Goal: Task Accomplishment & Management: Manage account settings

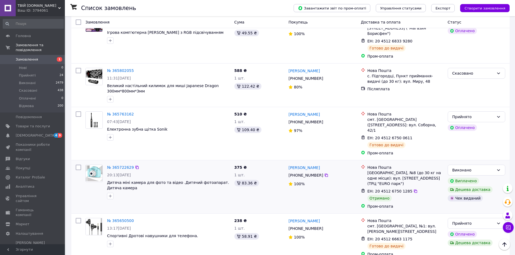
scroll to position [622, 0]
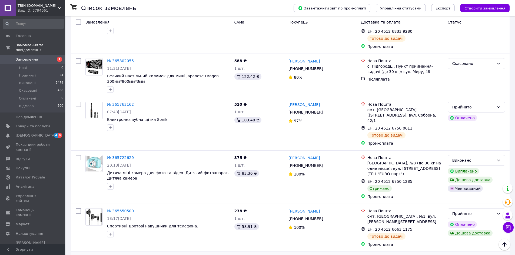
click at [466, 236] on li "Відмова" at bounding box center [476, 238] width 57 height 10
click at [301, 255] on link "[PERSON_NAME]" at bounding box center [304, 258] width 31 height 5
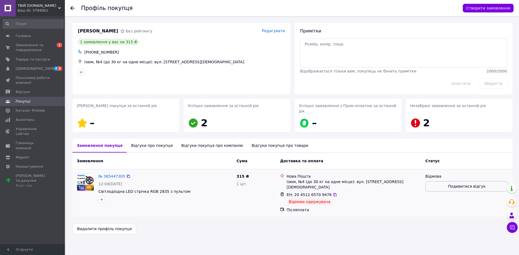
click at [451, 184] on span "Подивитися відгук" at bounding box center [467, 186] width 38 height 5
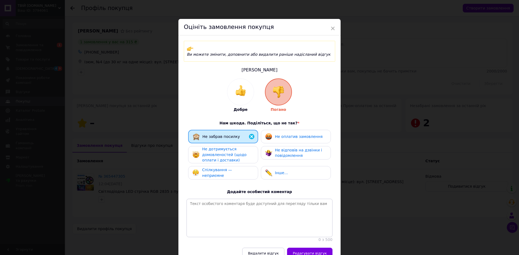
click at [278, 134] on span "Не оплатив замовлення" at bounding box center [299, 136] width 48 height 4
drag, startPoint x: 275, startPoint y: 140, endPoint x: 270, endPoint y: 145, distance: 7.3
click at [275, 141] on div "Не забрав посилку Не оплатив замовлення Не дотримується домовленостей (щодо опл…" at bounding box center [260, 156] width 146 height 52
click at [242, 149] on div "Не дотримується домовленостей (щодо оплати і доставки)" at bounding box center [227, 154] width 51 height 17
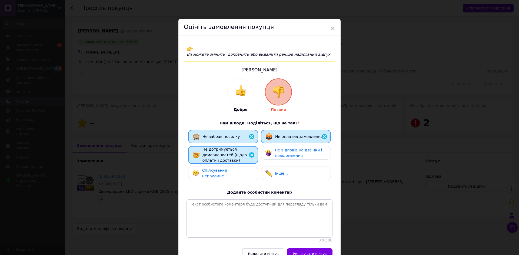
drag, startPoint x: 241, startPoint y: 166, endPoint x: 284, endPoint y: 147, distance: 47.3
click at [232, 168] on span "Спілкування — неприємне" at bounding box center [217, 173] width 30 height 10
click at [285, 147] on div "Не відповів на дзвінки і повідомлення" at bounding box center [300, 152] width 51 height 11
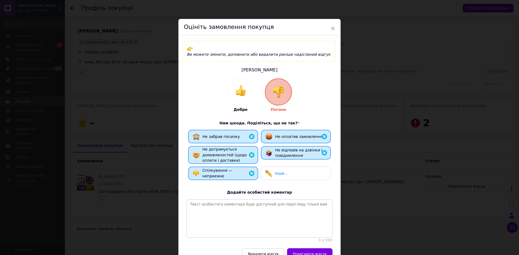
click at [307, 252] on span "Редагувати відгук" at bounding box center [310, 254] width 34 height 4
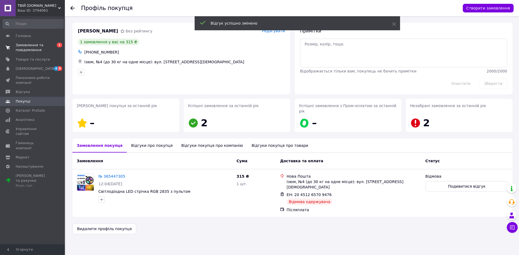
click at [32, 44] on span "Замовлення та повідомлення" at bounding box center [33, 48] width 34 height 10
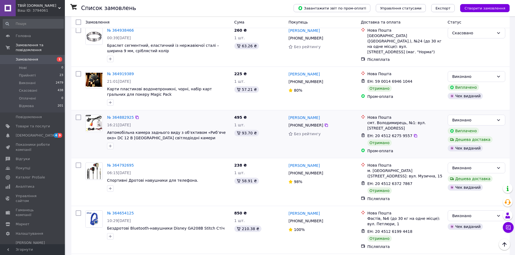
scroll to position [1542, 0]
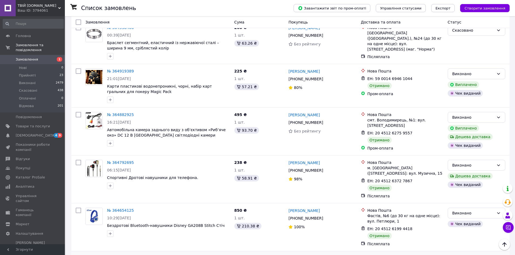
click at [464, 156] on li "Виконано" at bounding box center [476, 154] width 57 height 10
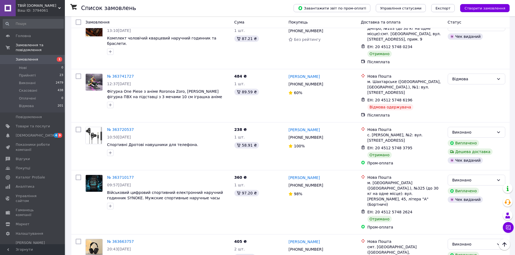
scroll to position [2596, 0]
